Goal: Task Accomplishment & Management: Manage account settings

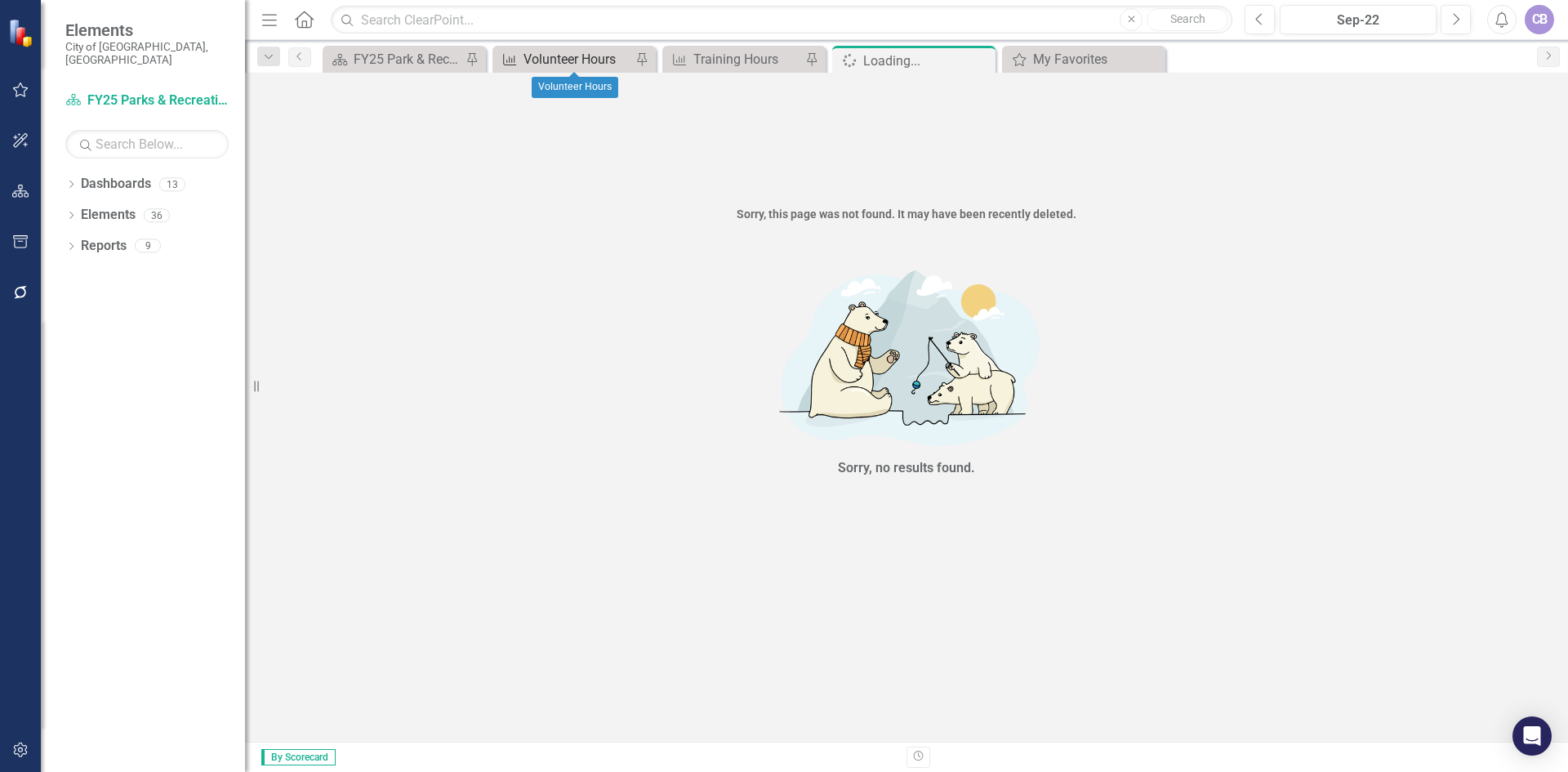
click at [570, 58] on div "Volunteer Hours" at bounding box center [577, 58] width 108 height 21
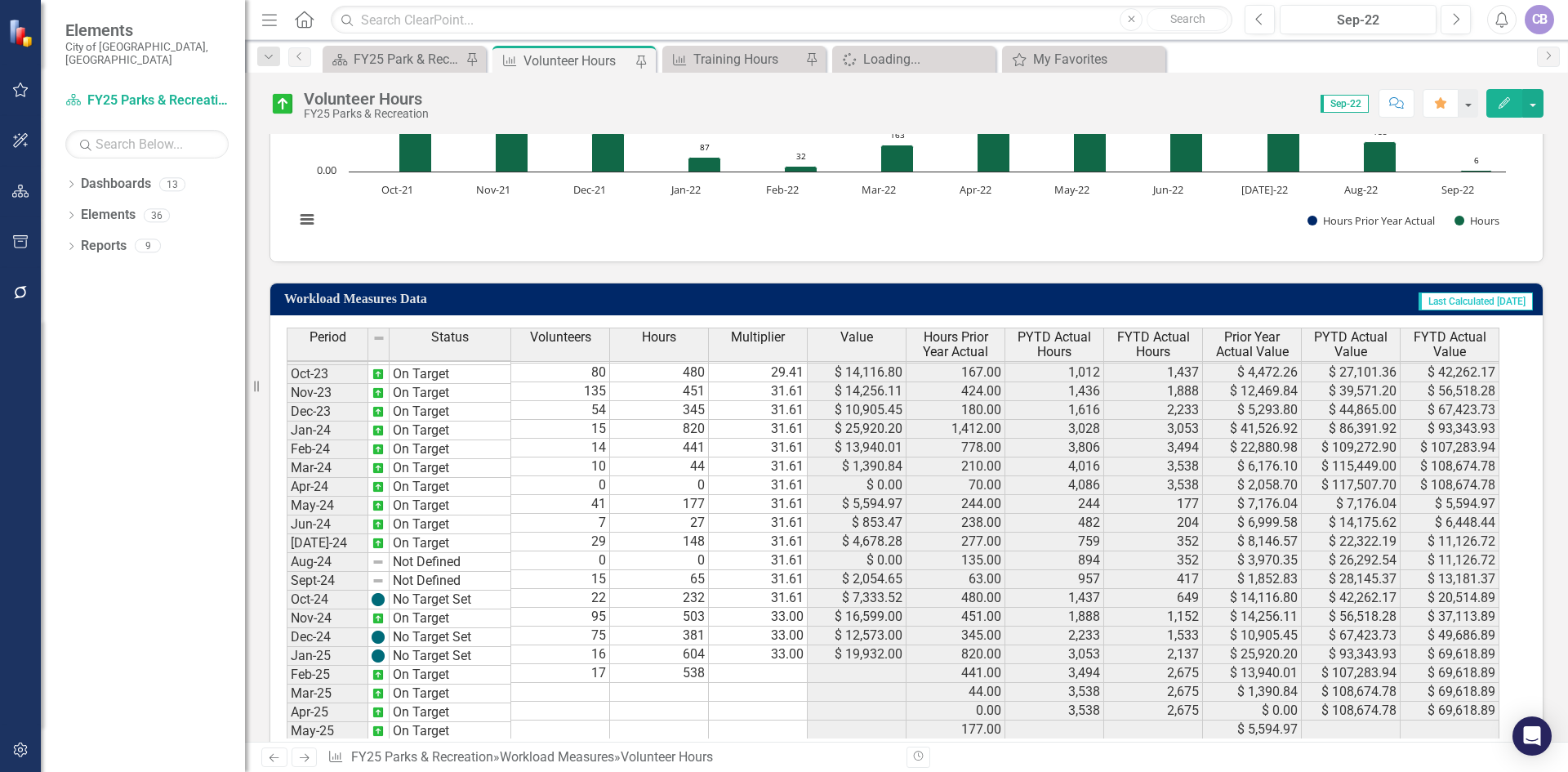
scroll to position [544, 0]
click at [592, 696] on td at bounding box center [561, 692] width 99 height 19
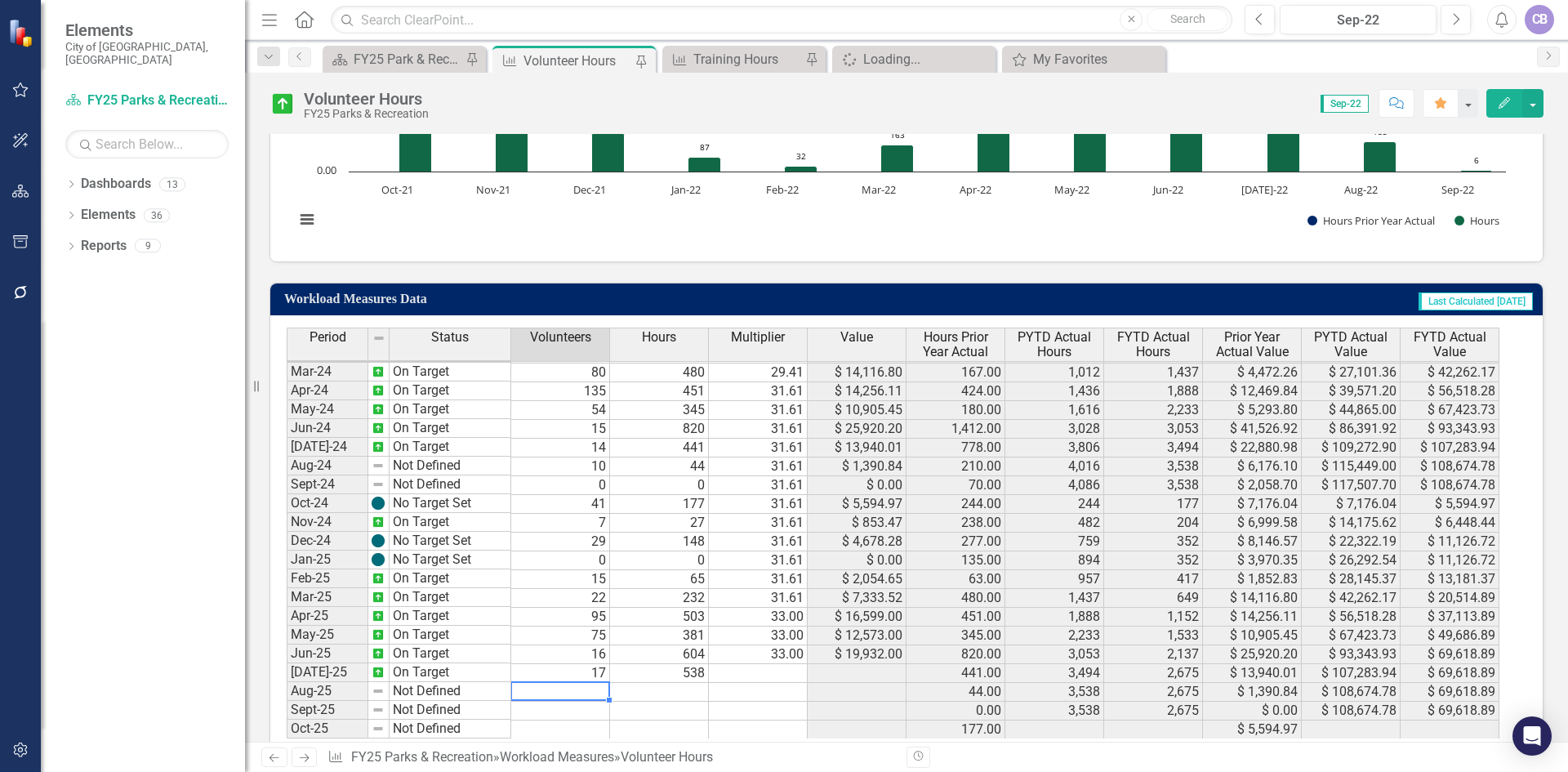
type textarea "18"
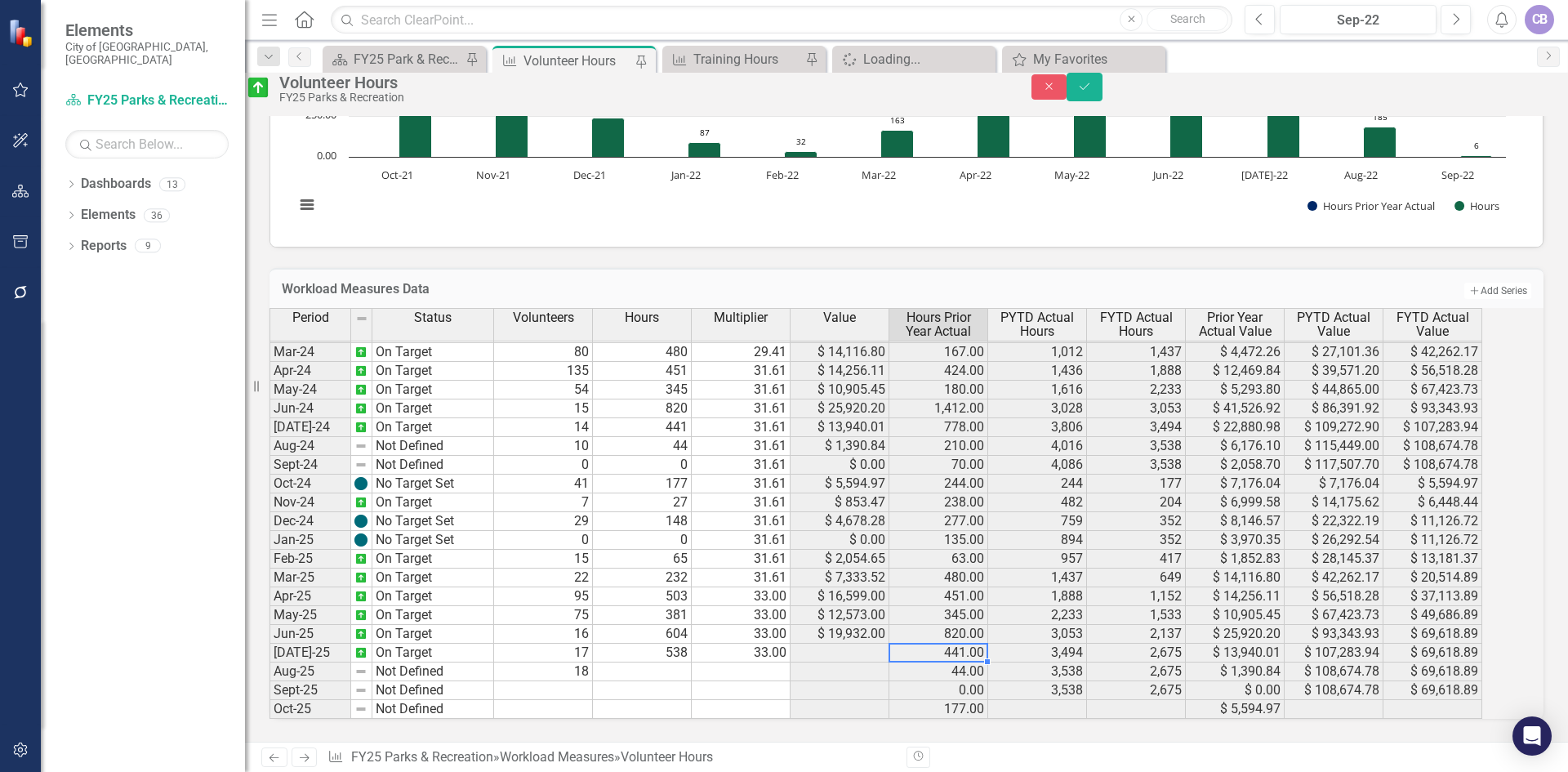
click at [688, 681] on td at bounding box center [643, 671] width 99 height 19
type textarea "122"
type textarea "33.00"
click at [1102, 96] on button "Save" at bounding box center [1085, 87] width 36 height 29
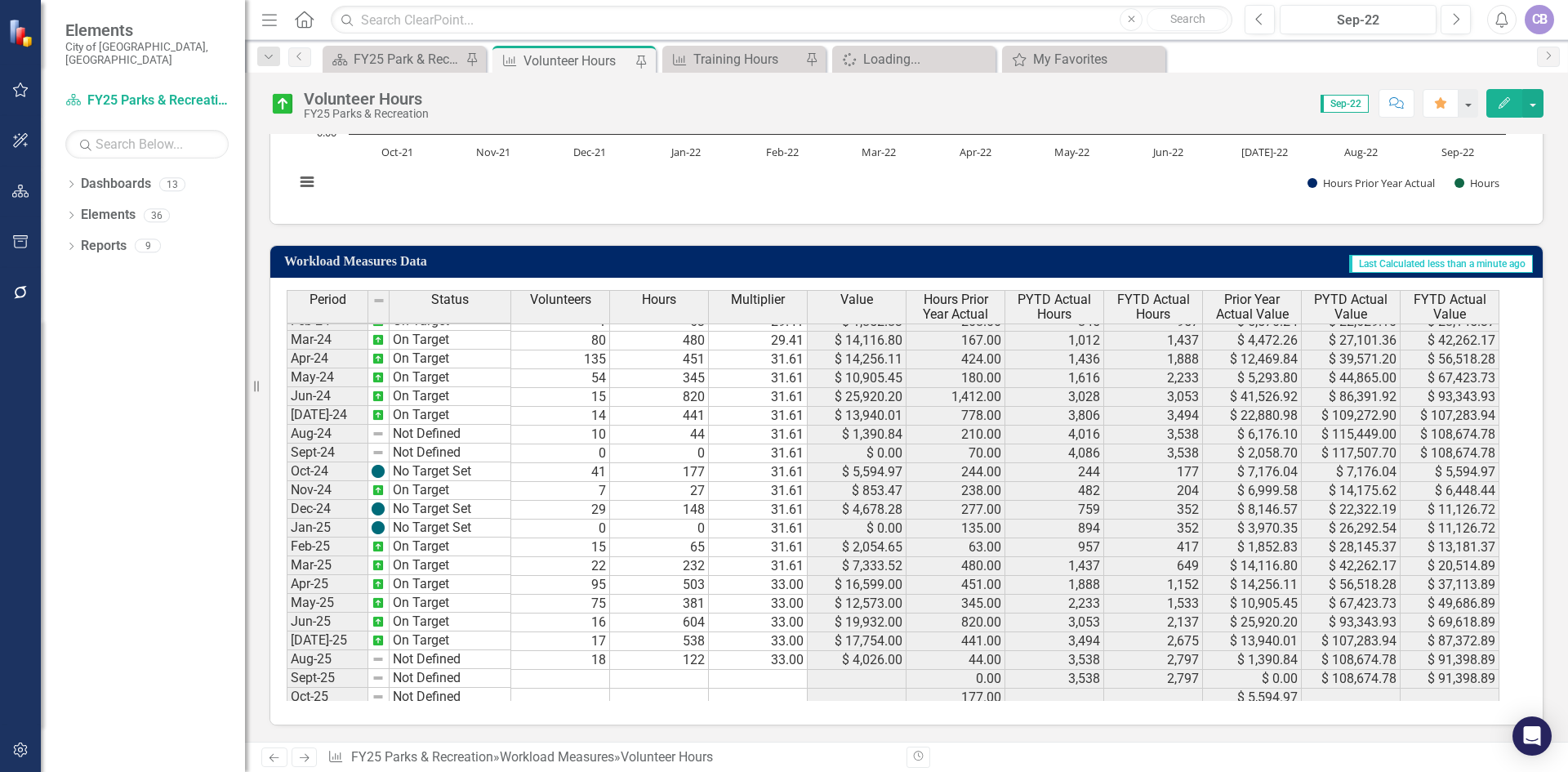
scroll to position [0, 0]
click at [1365, 101] on span "Sep-22" at bounding box center [1345, 104] width 48 height 18
click at [1358, 107] on span "Sep-22" at bounding box center [1345, 104] width 48 height 18
click at [392, 63] on div "FY25 Park & Rec - Strategic Plan" at bounding box center [407, 58] width 108 height 21
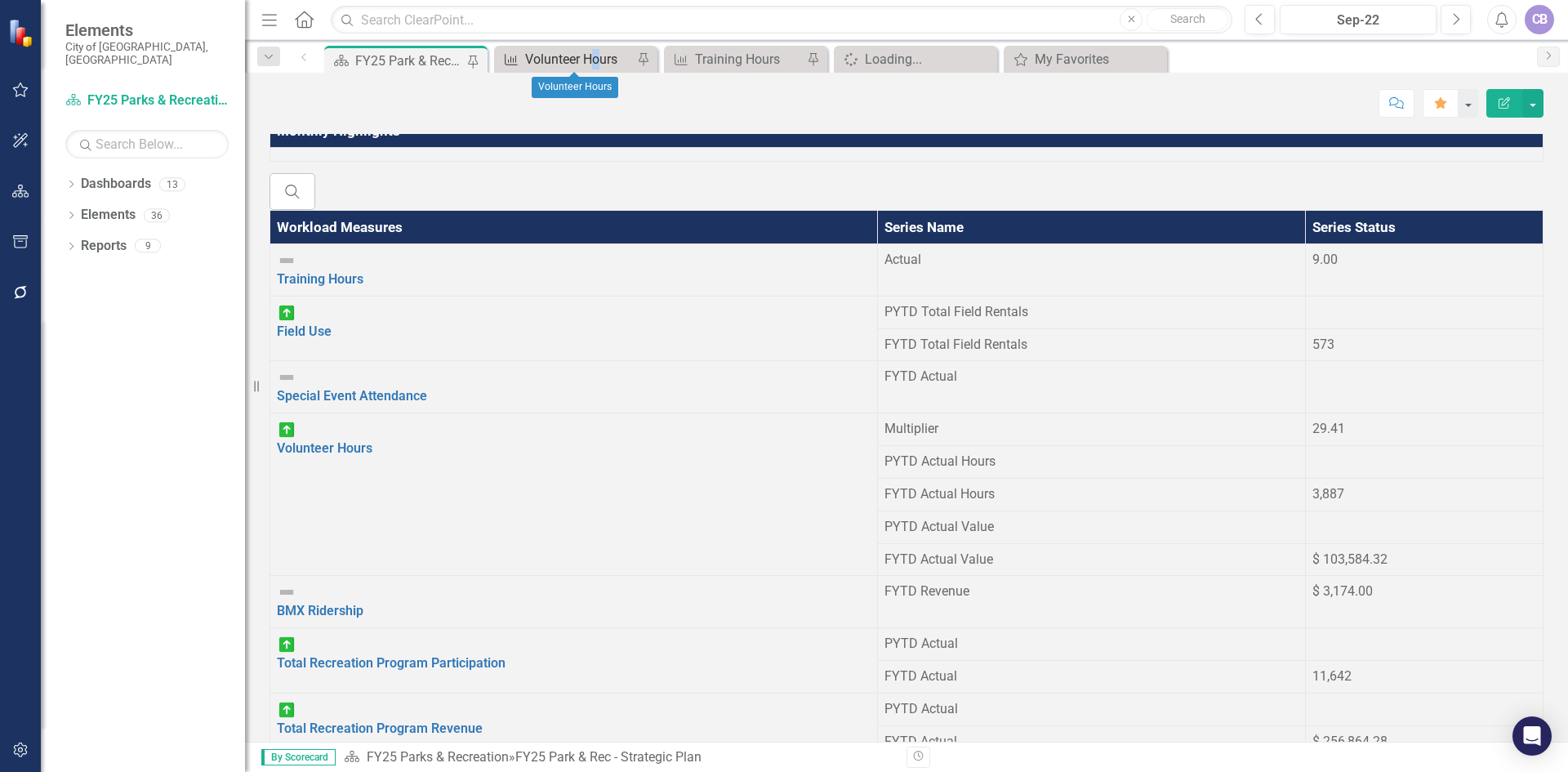
click at [595, 49] on div "Workload Measures Volunteer Hours Pin" at bounding box center [576, 59] width 163 height 27
click at [575, 63] on div "Volunteer Hours" at bounding box center [578, 58] width 108 height 21
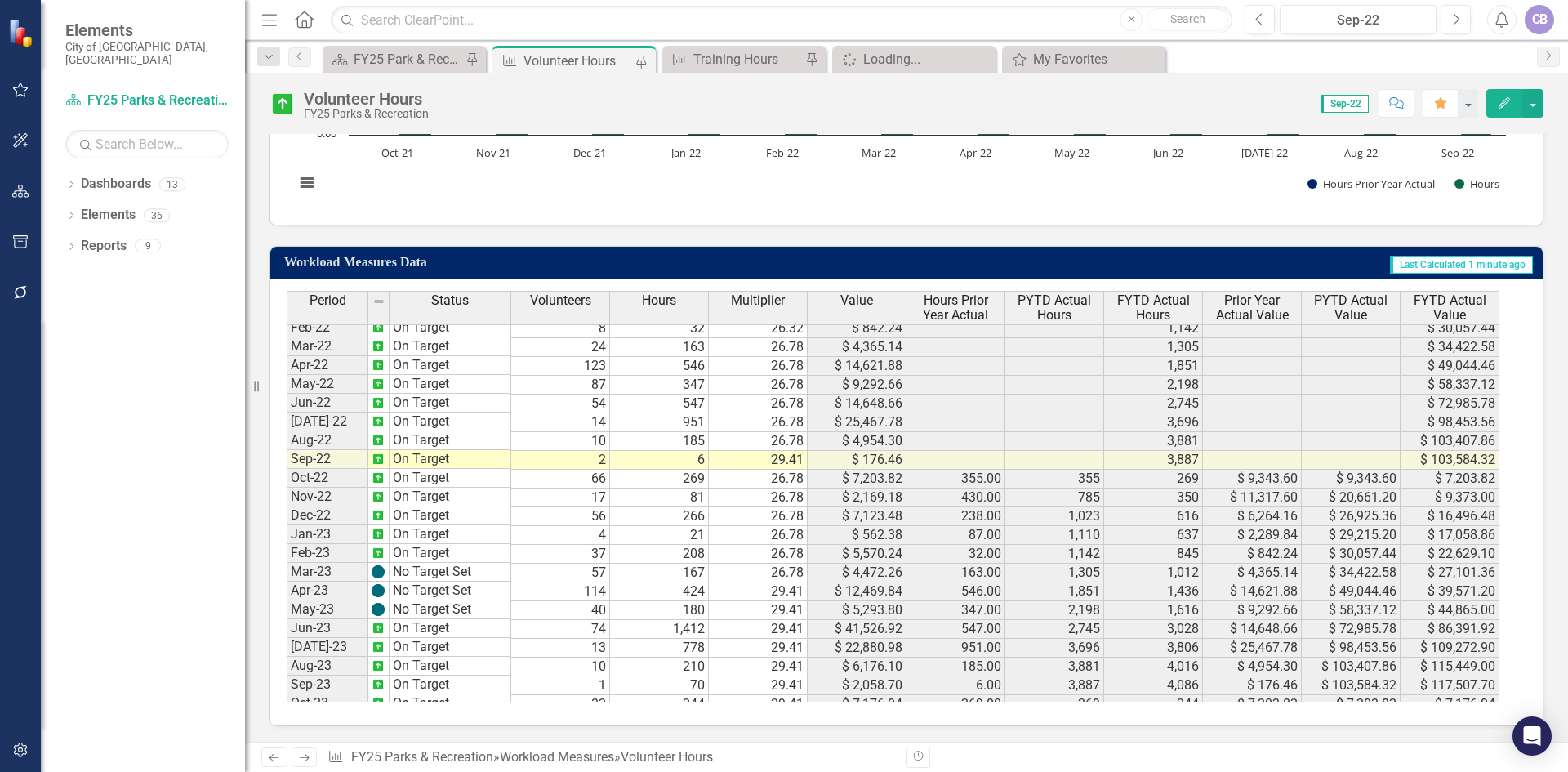
scroll to position [24, 0]
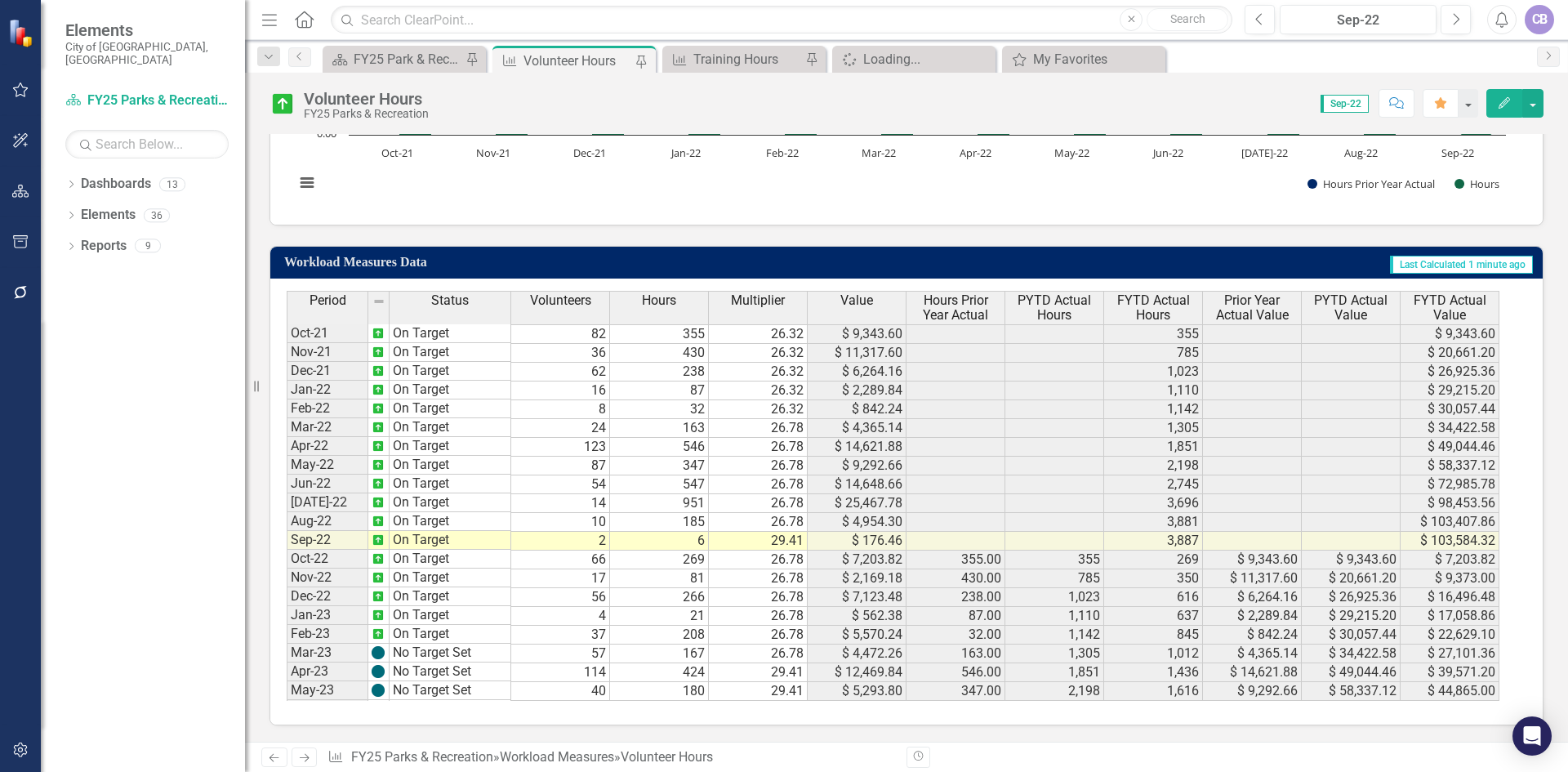
click at [1358, 101] on span "Sep-22" at bounding box center [1345, 104] width 48 height 18
